Goal: Information Seeking & Learning: Learn about a topic

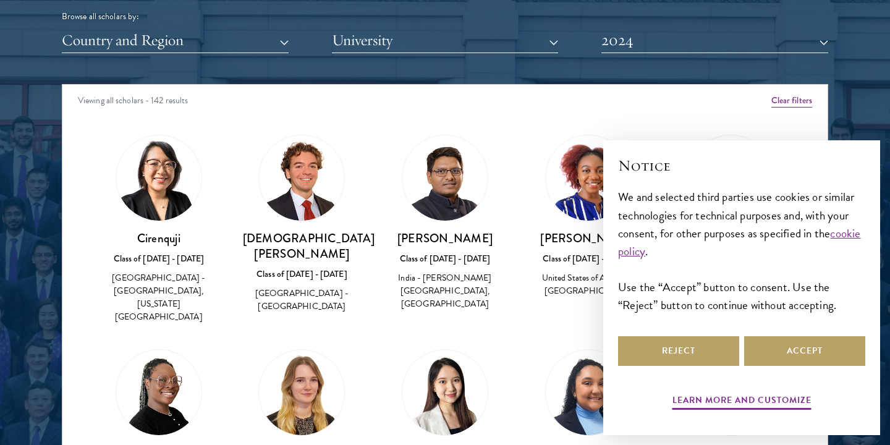
click at [492, 156] on div "[PERSON_NAME] Class of [DATE] - [DATE] [GEOGRAPHIC_DATA] - [PERSON_NAME][GEOGRA…" at bounding box center [445, 223] width 119 height 177
click at [812, 366] on div "Reject Accept" at bounding box center [741, 351] width 247 height 35
click at [812, 347] on button "Accept" at bounding box center [804, 351] width 121 height 30
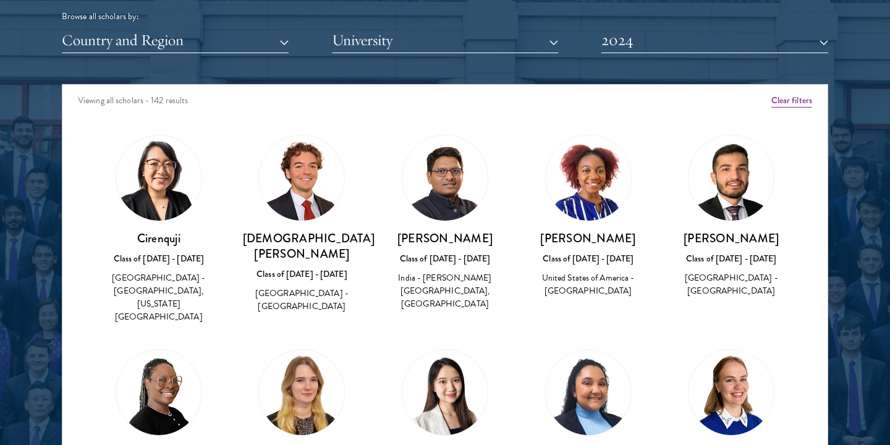
click at [577, 202] on img at bounding box center [588, 177] width 85 height 85
click at [307, 192] on img at bounding box center [301, 177] width 85 height 85
click at [295, 239] on h3 "[DEMOGRAPHIC_DATA][PERSON_NAME]" at bounding box center [302, 246] width 119 height 31
click at [295, 135] on div "[DEMOGRAPHIC_DATA][PERSON_NAME] Class of [DATE] - [DATE] [GEOGRAPHIC_DATA] - [G…" at bounding box center [302, 224] width 119 height 179
click at [296, 183] on img at bounding box center [301, 177] width 85 height 85
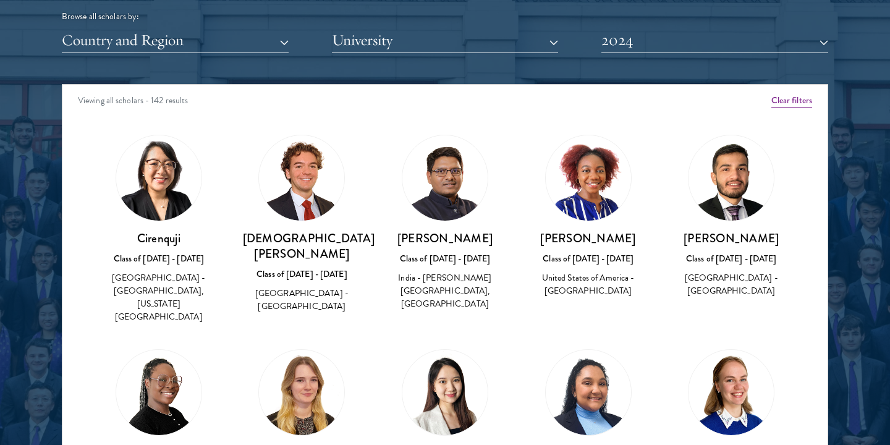
click at [296, 183] on img at bounding box center [301, 177] width 85 height 85
click at [168, 197] on img at bounding box center [158, 177] width 85 height 85
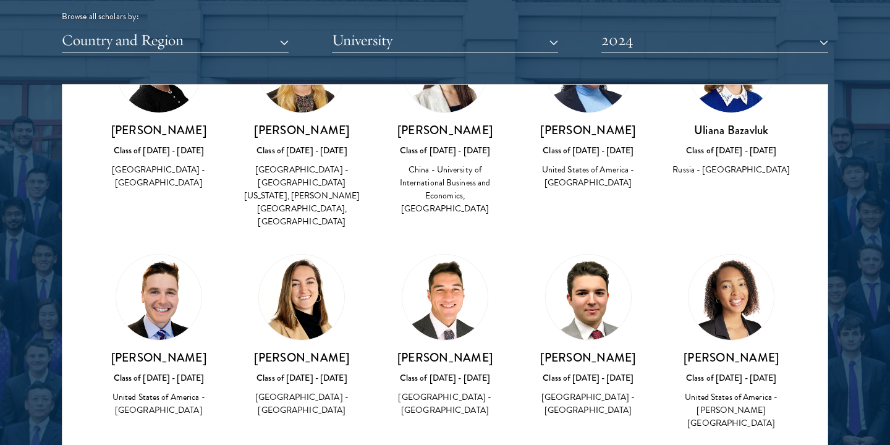
scroll to position [331, 0]
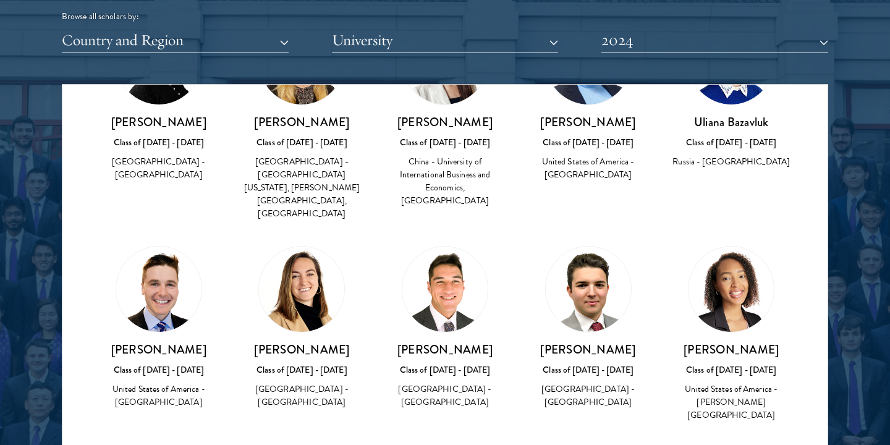
click at [297, 257] on img at bounding box center [301, 289] width 85 height 85
